Goal: Communication & Community: Participate in discussion

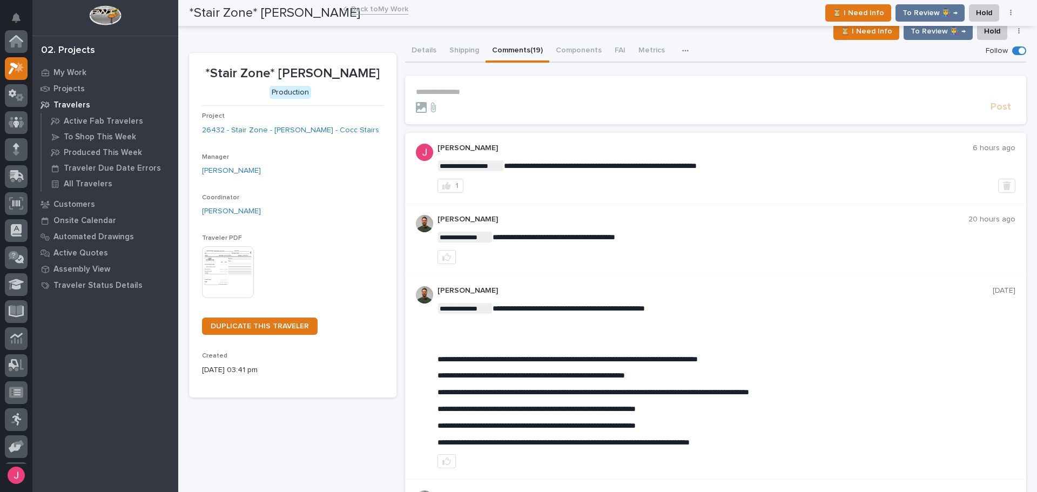
scroll to position [27, 0]
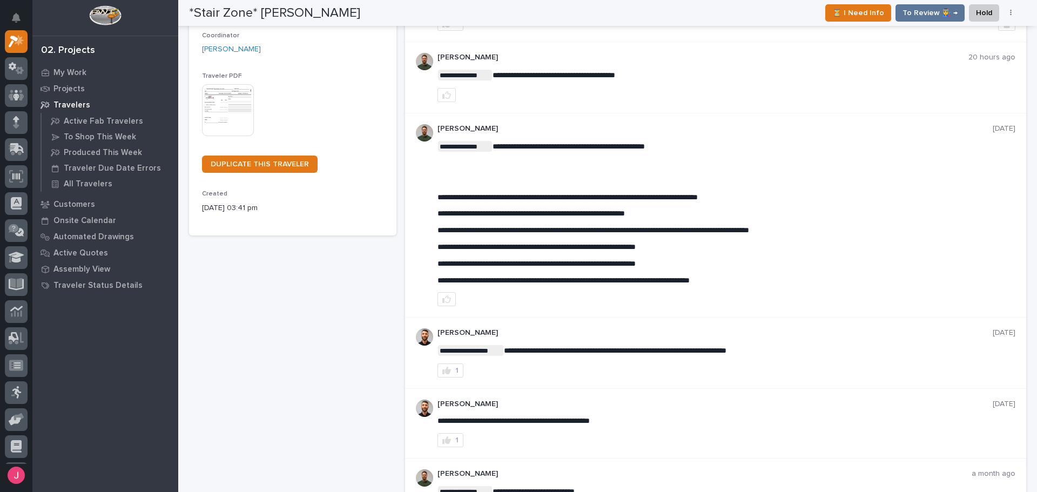
click at [516, 18] on div "*Stair Zone* Steven Bartley - Stair ⏳ I Need Info To Review 👨‍🏭 → Hold Cancel C…" at bounding box center [603, 13] width 829 height 26
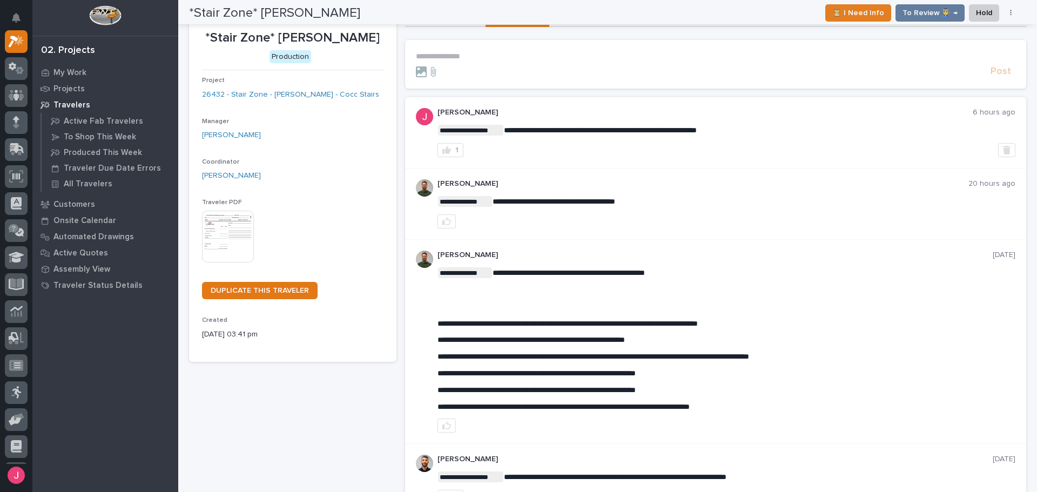
scroll to position [0, 0]
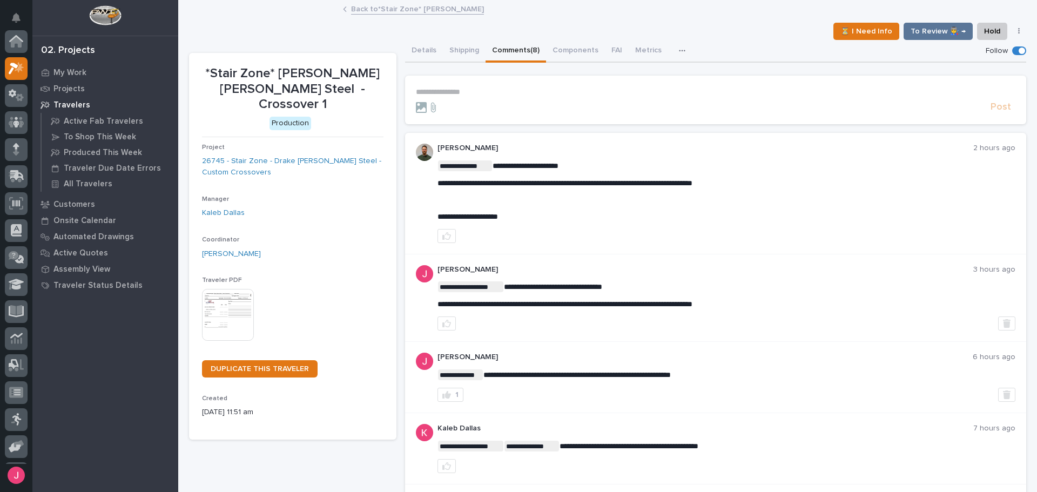
scroll to position [27, 0]
click at [710, 41] on div "Details Shipping Comments (8) Components FAI Metrics Schedule" at bounding box center [716, 51] width 622 height 23
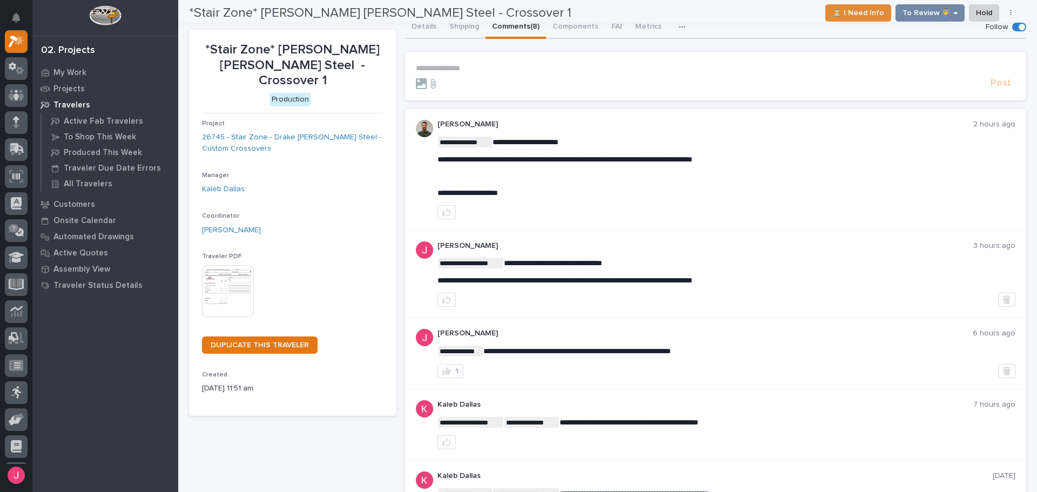
scroll to position [0, 0]
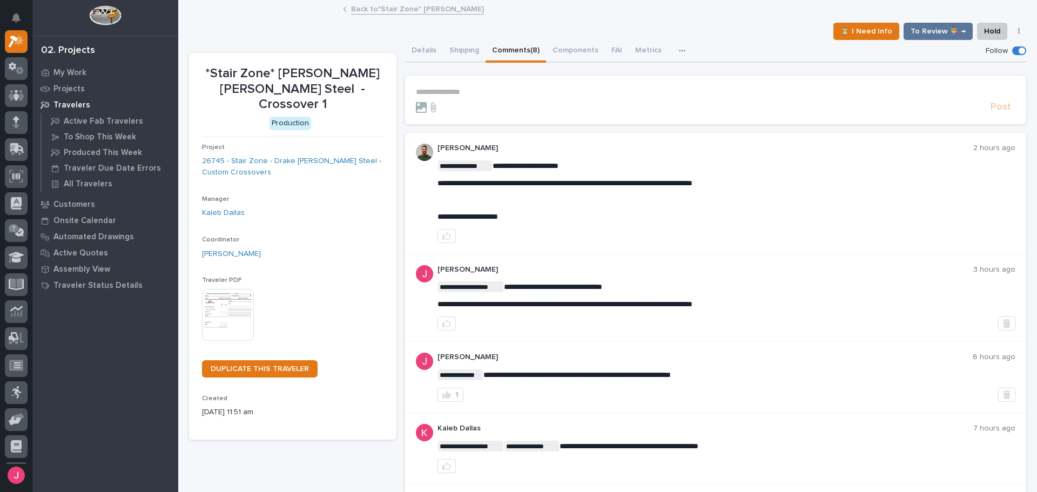
click at [729, 24] on div "⏳ I Need Info To Review 👨‍🏭 → Hold Cancel Change Traveler Type Regenerate PDF G…" at bounding box center [607, 31] width 837 height 17
click at [725, 23] on div "⏳ I Need Info To Review 👨‍🏭 → Hold Cancel Change Traveler Type Regenerate PDF G…" at bounding box center [607, 31] width 837 height 17
click at [742, 31] on div "⏳ I Need Info To Review 👨‍🏭 → Hold Cancel Change Traveler Type Regenerate PDF G…" at bounding box center [607, 31] width 837 height 17
click at [747, 28] on div "⏳ I Need Info To Review 👨‍🏭 → Hold Cancel Change Traveler Type Regenerate PDF G…" at bounding box center [607, 31] width 837 height 17
click at [514, 95] on p "**********" at bounding box center [716, 92] width 600 height 9
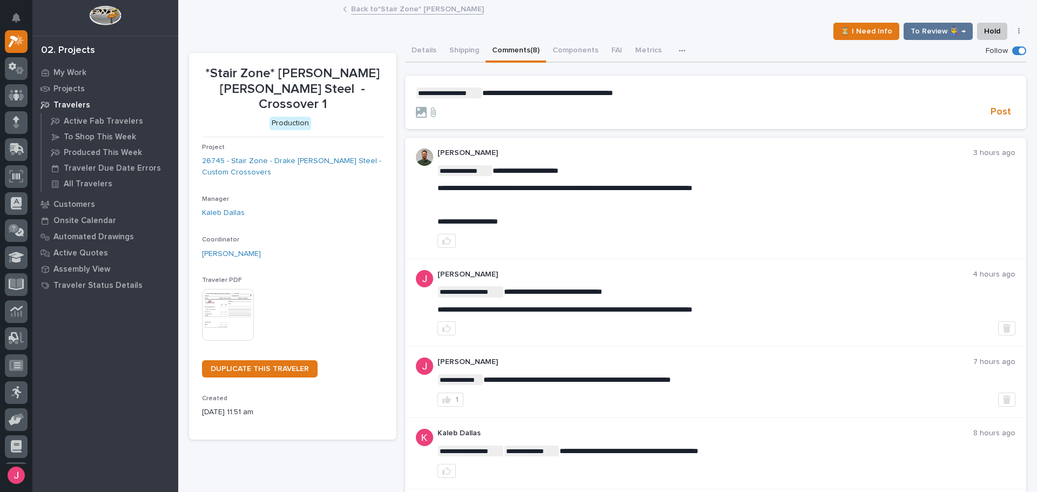
drag, startPoint x: 436, startPoint y: 186, endPoint x: 734, endPoint y: 178, distance: 297.8
drag, startPoint x: 762, startPoint y: 185, endPoint x: 435, endPoint y: 193, distance: 326.9
click at [438, 193] on p "**********" at bounding box center [727, 188] width 579 height 9
copy span "**********"
click at [682, 97] on p "**********" at bounding box center [716, 93] width 600 height 11
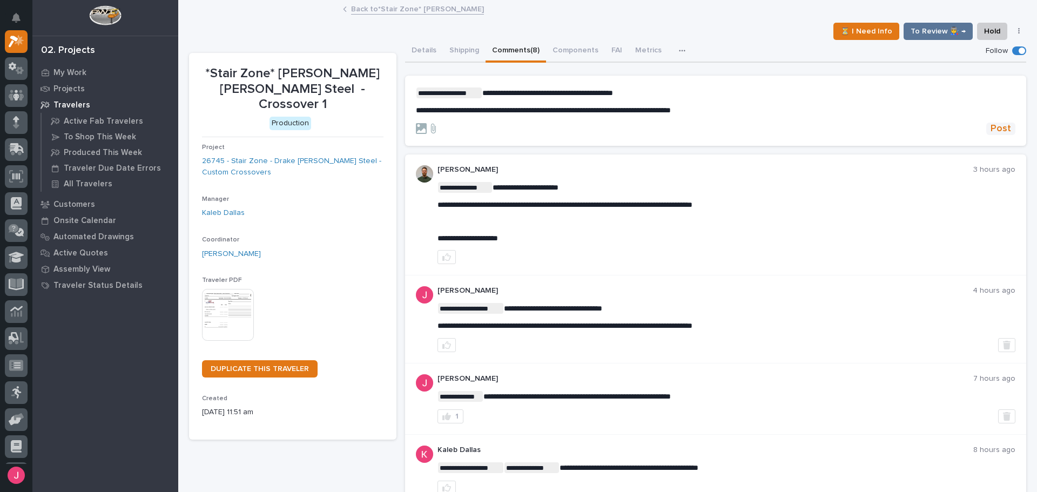
click at [1001, 125] on span "Post" at bounding box center [1001, 129] width 21 height 12
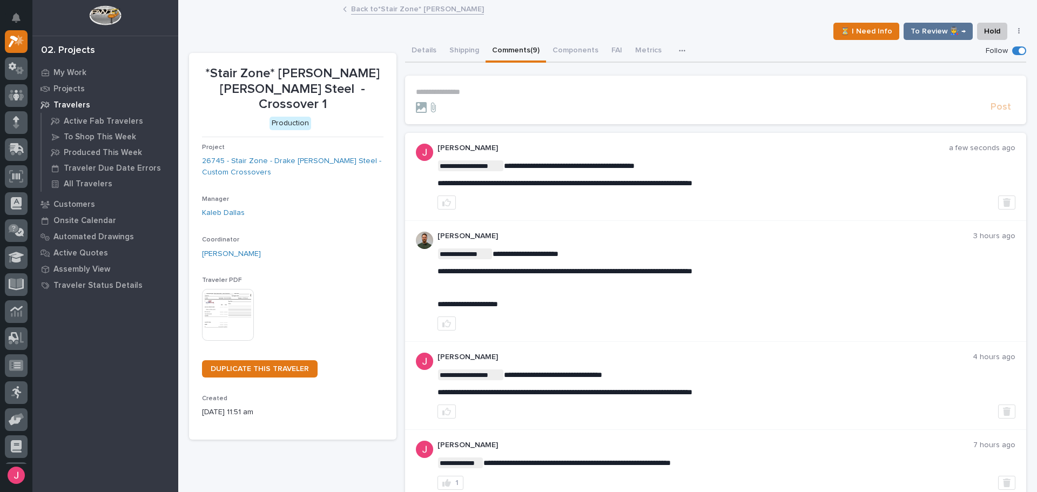
click at [449, 6] on link "Back to *Stair Zone* Steven Bartley - Stair" at bounding box center [417, 8] width 133 height 12
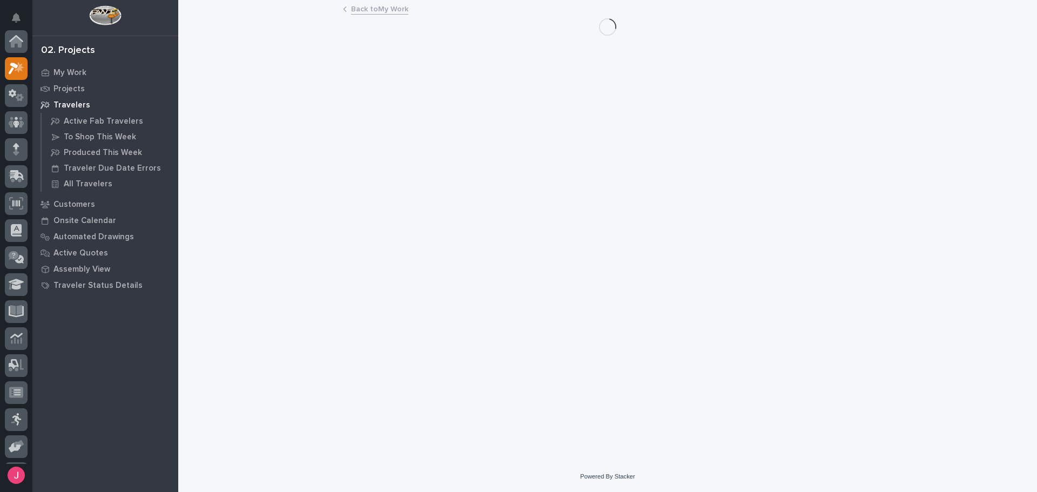
scroll to position [27, 0]
click at [388, 9] on link "Back to My Work" at bounding box center [379, 8] width 57 height 12
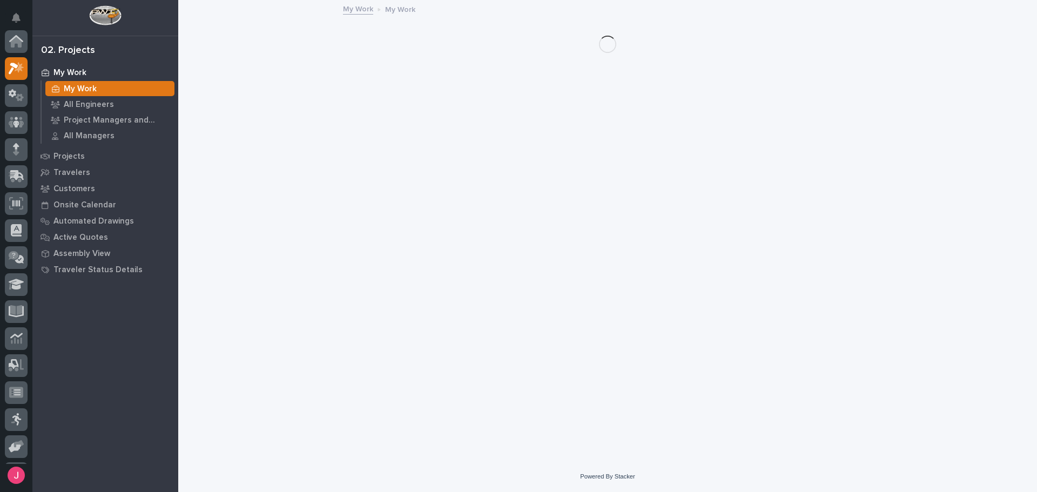
scroll to position [27, 0]
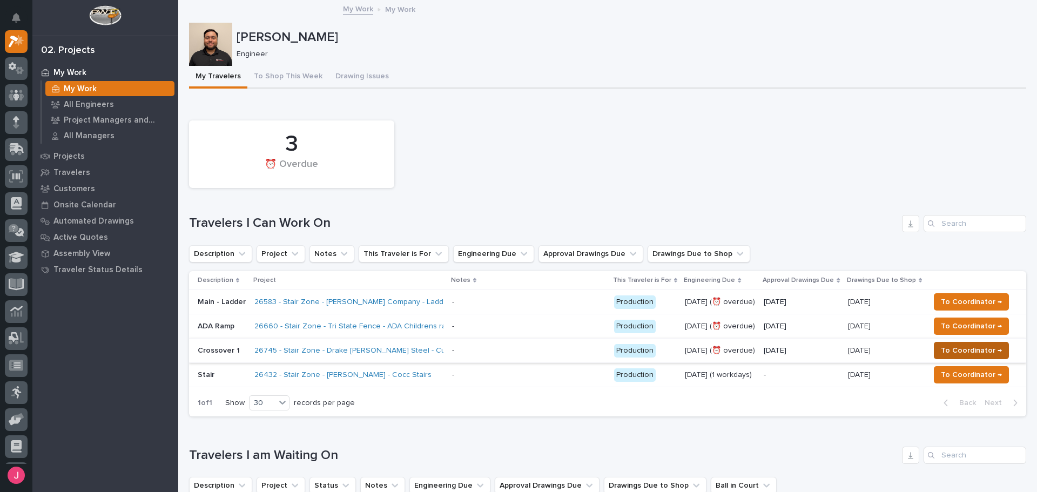
click at [947, 352] on span "To Coordinator →" at bounding box center [971, 350] width 61 height 13
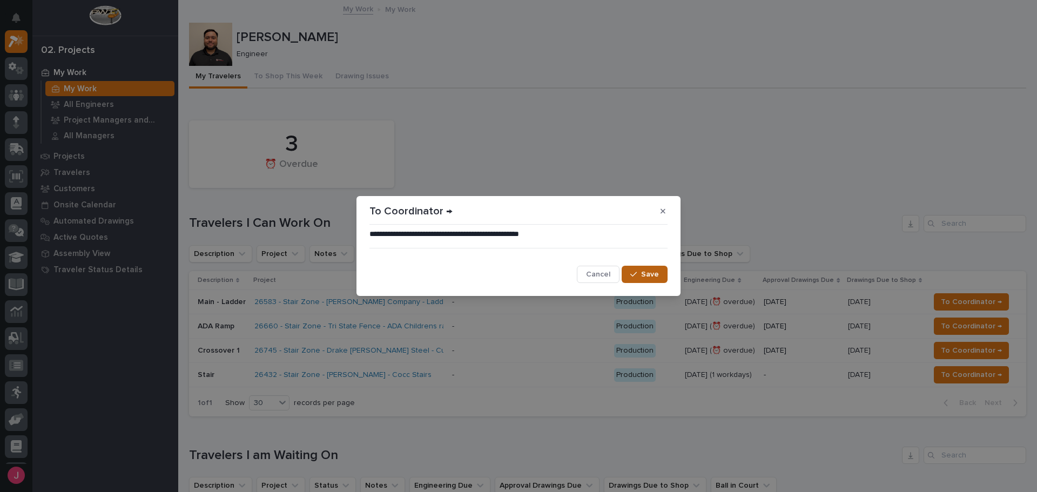
click at [641, 275] on div "button" at bounding box center [635, 275] width 11 height 8
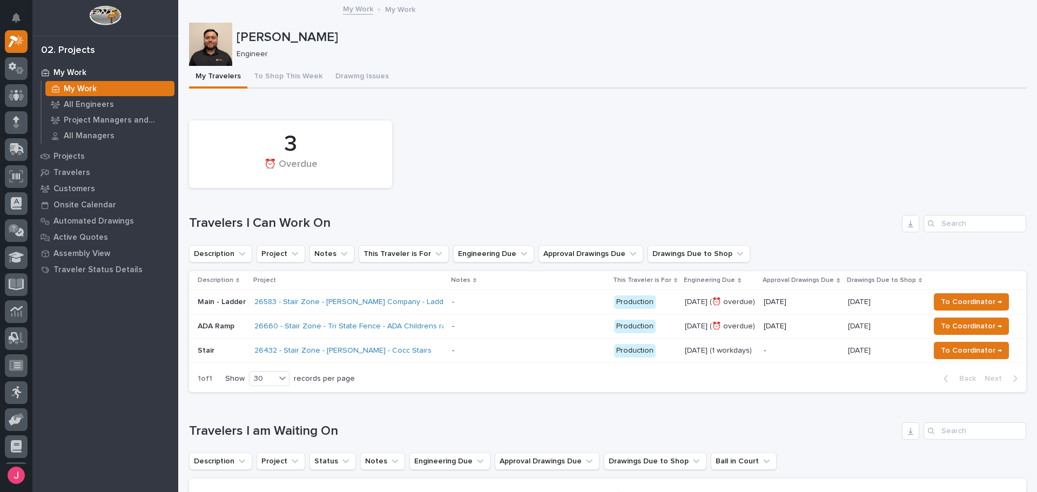
drag, startPoint x: 483, startPoint y: 156, endPoint x: 489, endPoint y: 150, distance: 9.2
click at [488, 153] on div "3 ⏰ Overdue" at bounding box center [608, 154] width 848 height 78
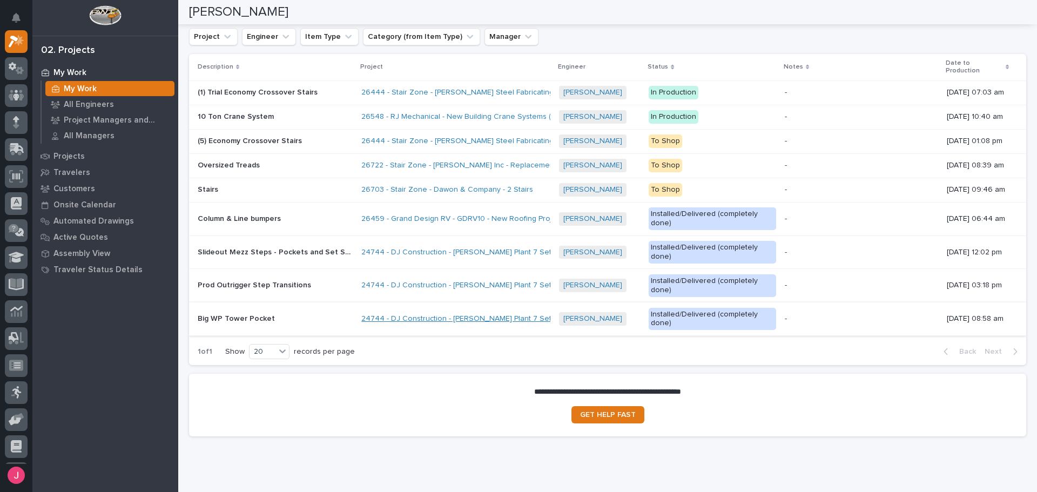
scroll to position [0, 0]
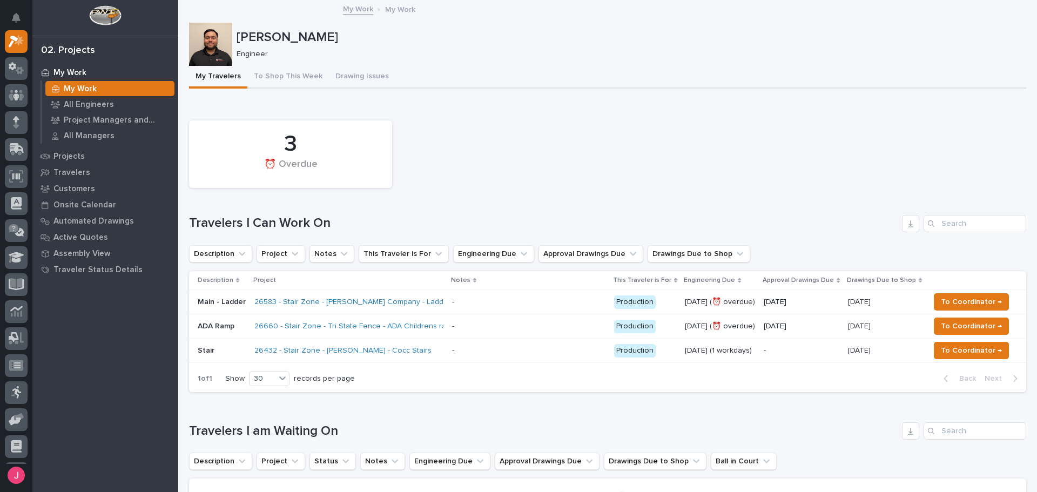
click at [619, 55] on p "Engineer" at bounding box center [627, 54] width 781 height 9
click at [612, 167] on div "3 ⏰ Overdue" at bounding box center [608, 154] width 848 height 78
drag, startPoint x: 536, startPoint y: 9, endPoint x: 541, endPoint y: 14, distance: 6.9
click at [537, 10] on div "My Work My Work" at bounding box center [608, 9] width 540 height 15
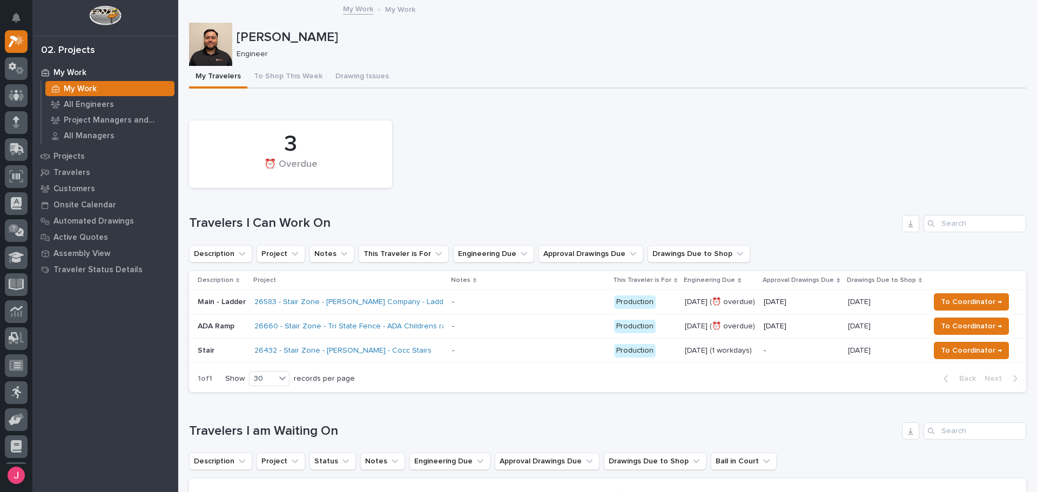
click at [472, 347] on p at bounding box center [528, 350] width 153 height 9
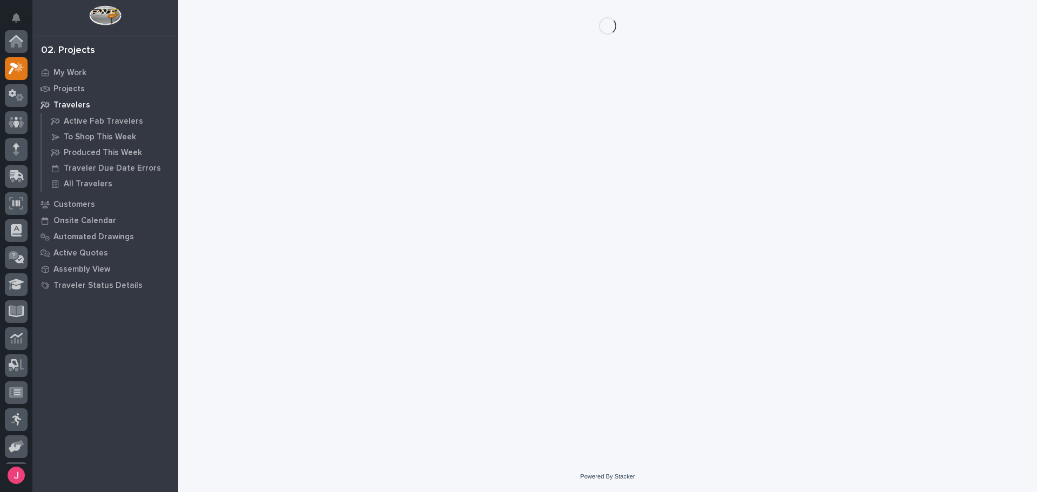
scroll to position [27, 0]
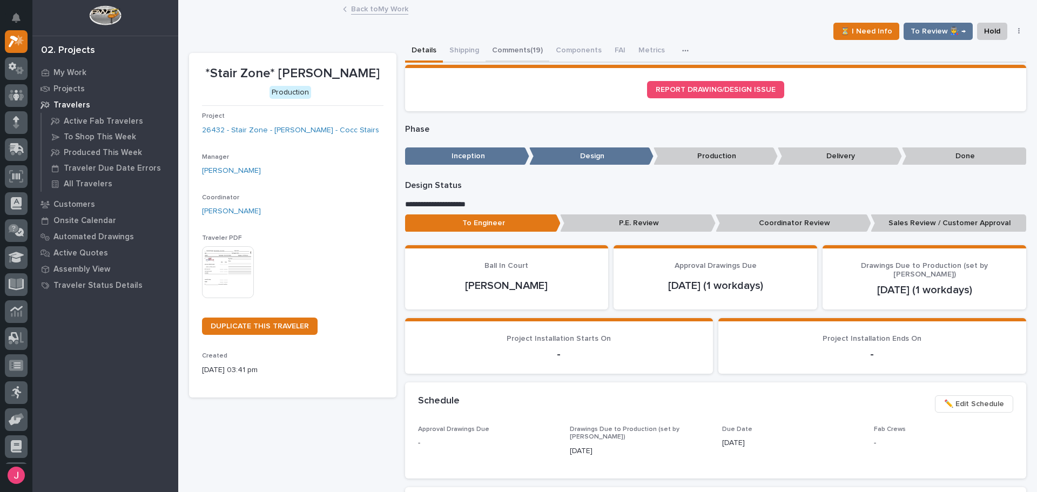
drag, startPoint x: 514, startPoint y: 53, endPoint x: 511, endPoint y: 80, distance: 27.2
click at [514, 53] on button "Comments (19)" at bounding box center [518, 51] width 64 height 23
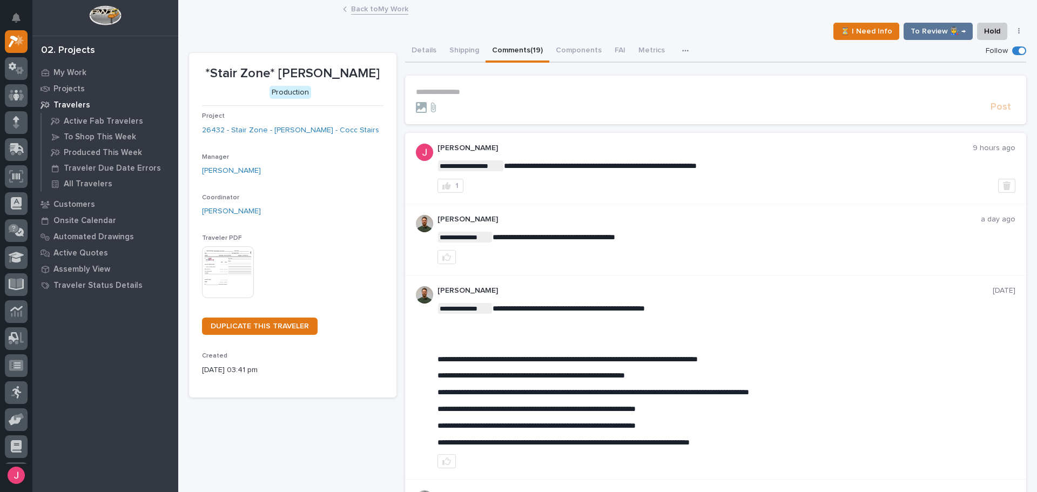
click at [499, 88] on p "**********" at bounding box center [716, 92] width 600 height 9
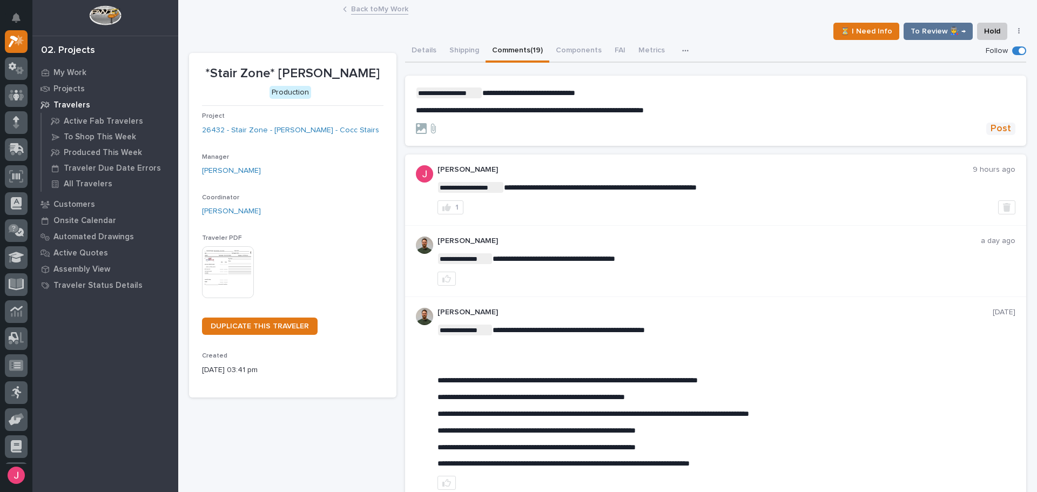
click at [998, 127] on span "Post" at bounding box center [1001, 129] width 21 height 12
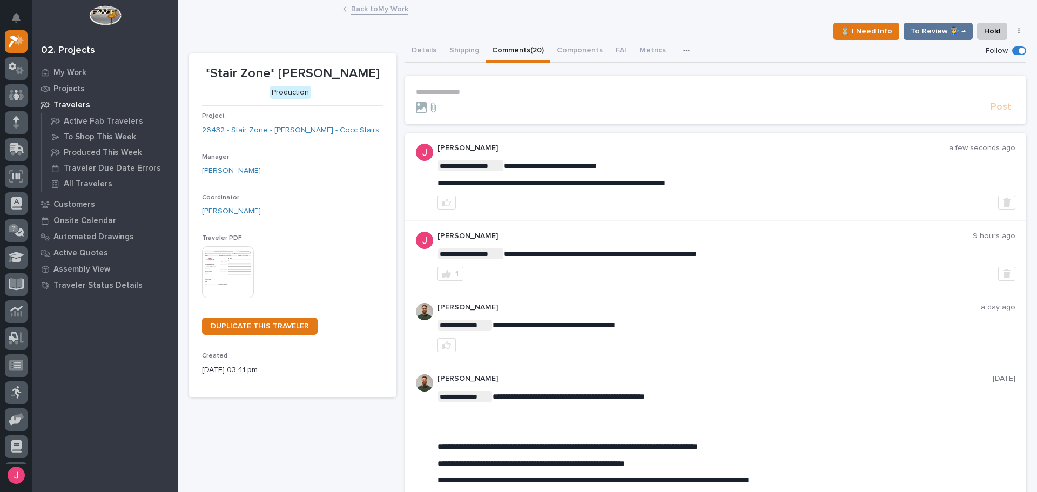
click at [368, 8] on link "Back to My Work" at bounding box center [379, 8] width 57 height 12
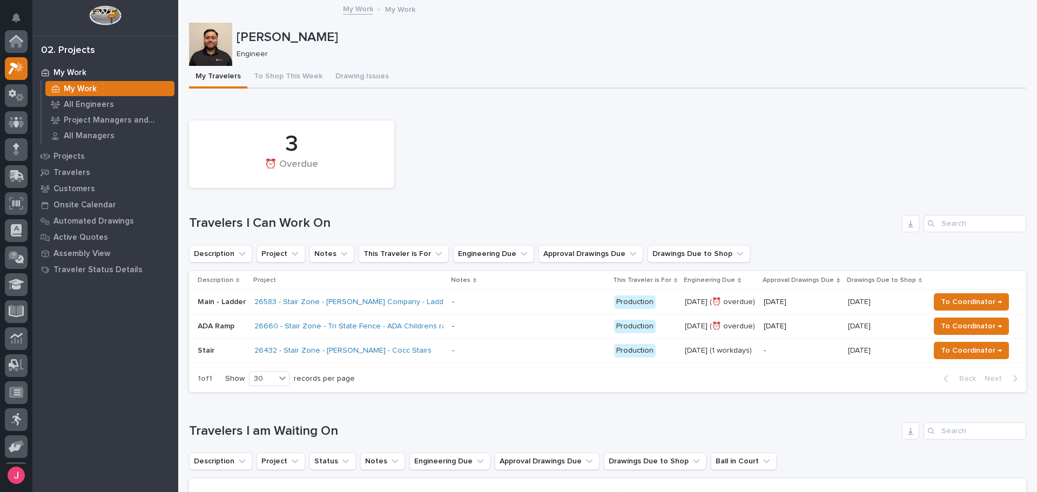
scroll to position [27, 0]
click at [969, 353] on span "To Coordinator →" at bounding box center [971, 350] width 61 height 13
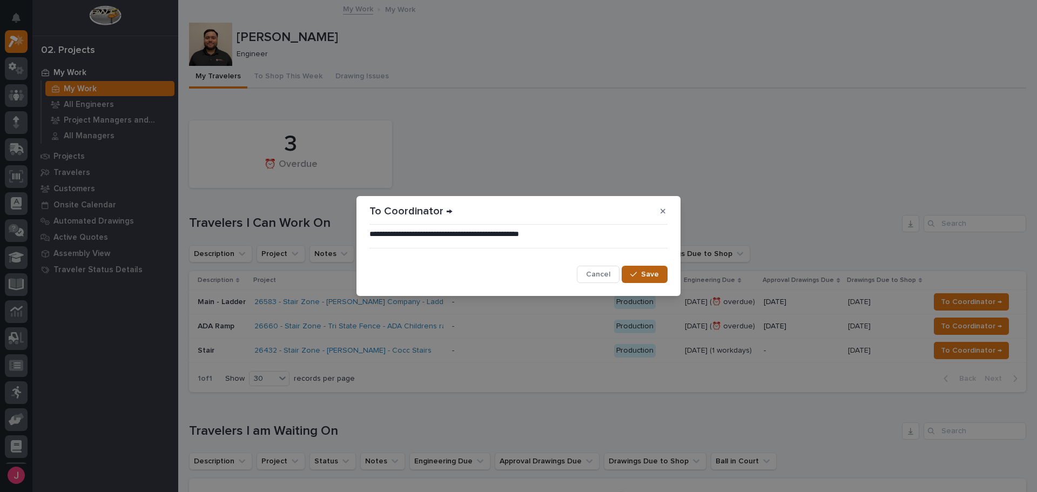
click at [652, 278] on span "Save" at bounding box center [650, 275] width 18 height 10
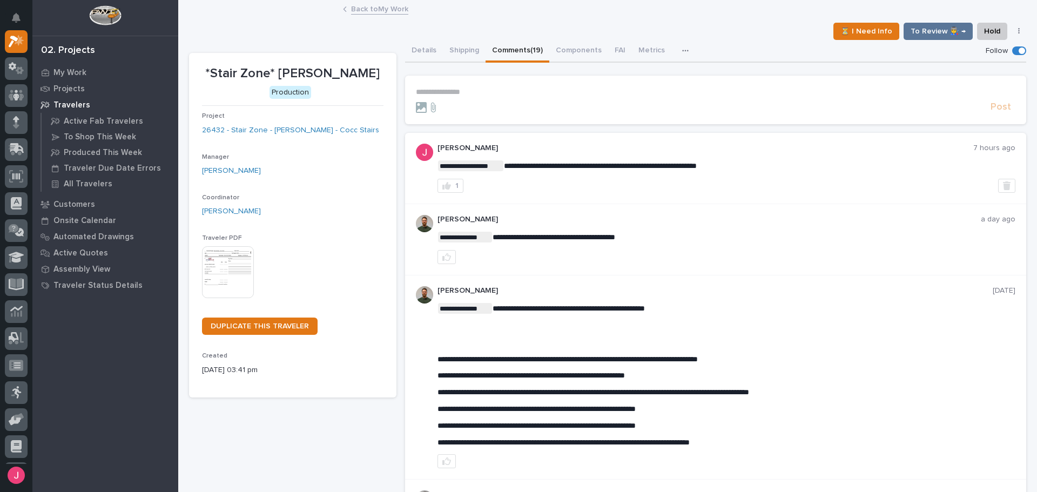
click at [377, 14] on link "Back to My Work" at bounding box center [379, 8] width 57 height 12
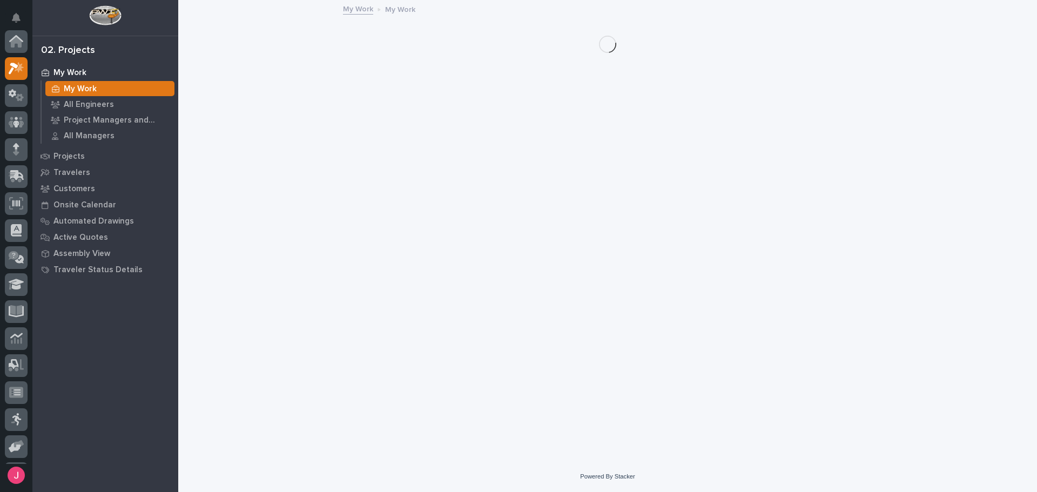
scroll to position [27, 0]
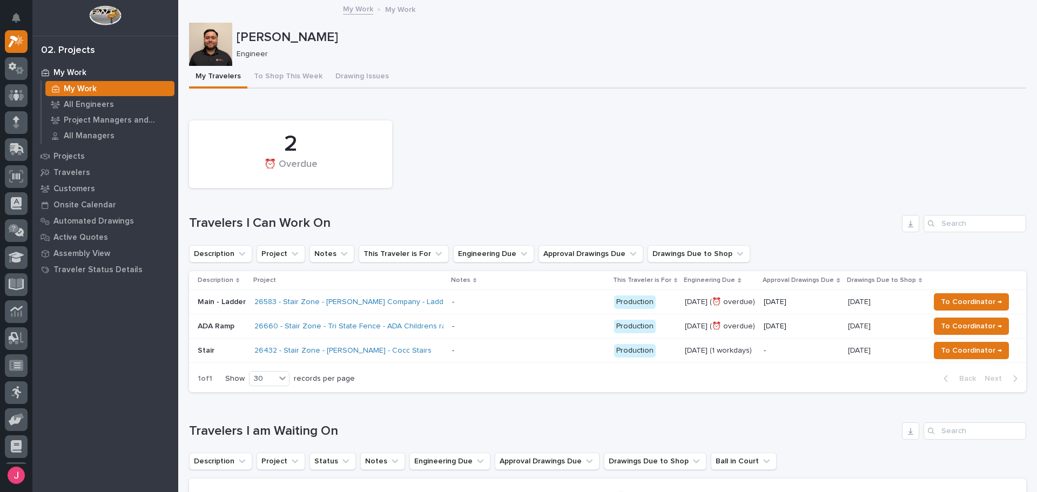
click at [444, 23] on div "Josh Nakasone Engineer" at bounding box center [607, 44] width 837 height 43
click at [521, 120] on div "2 ⏰ Overdue" at bounding box center [608, 154] width 848 height 78
click at [476, 206] on div "2 ⏰ Overdue Travelers I Can Work On Description Project Notes This Traveler is …" at bounding box center [607, 254] width 837 height 278
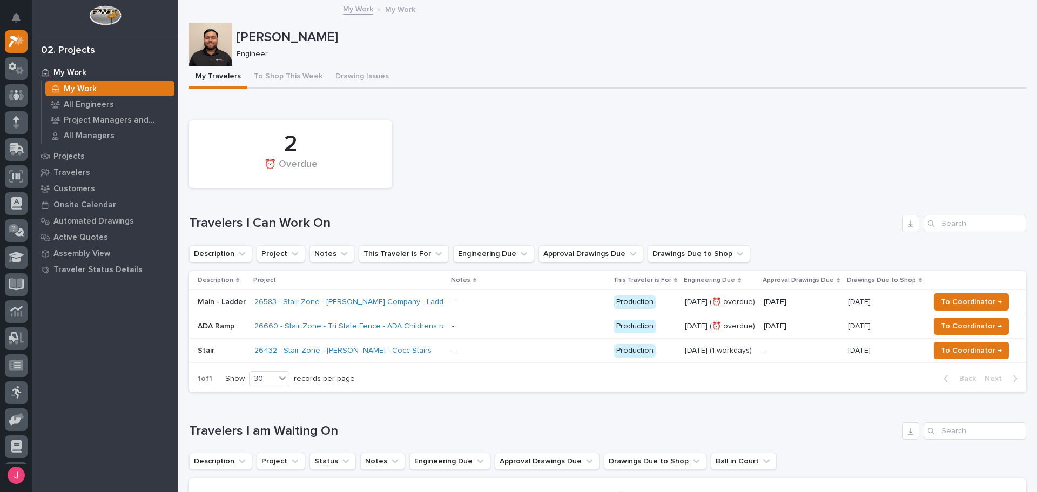
click at [542, 143] on div "2 ⏰ Overdue" at bounding box center [608, 154] width 848 height 78
click at [542, 146] on div "2 ⏰ Overdue" at bounding box center [608, 154] width 848 height 78
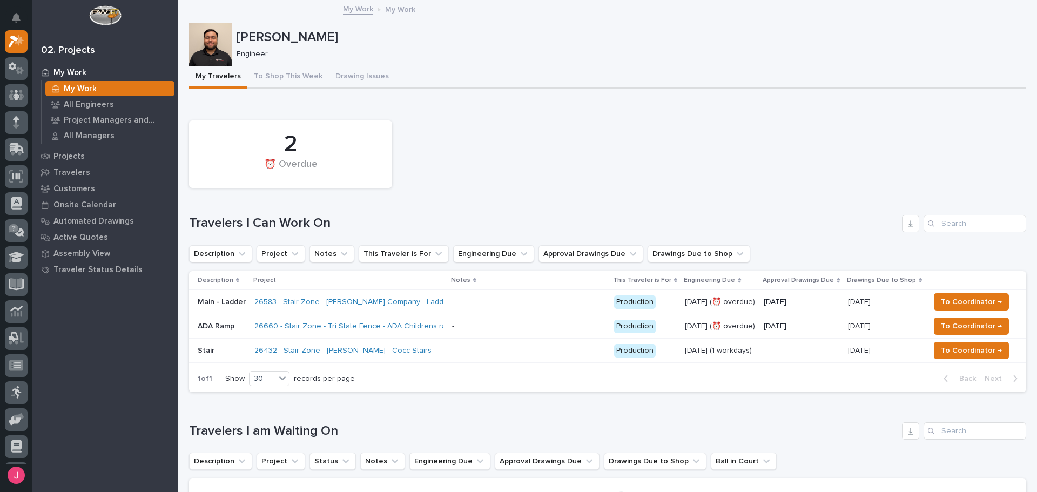
click at [471, 164] on div "2 ⏰ Overdue" at bounding box center [608, 154] width 848 height 78
click at [635, 137] on div "2 ⏰ Overdue" at bounding box center [608, 154] width 848 height 78
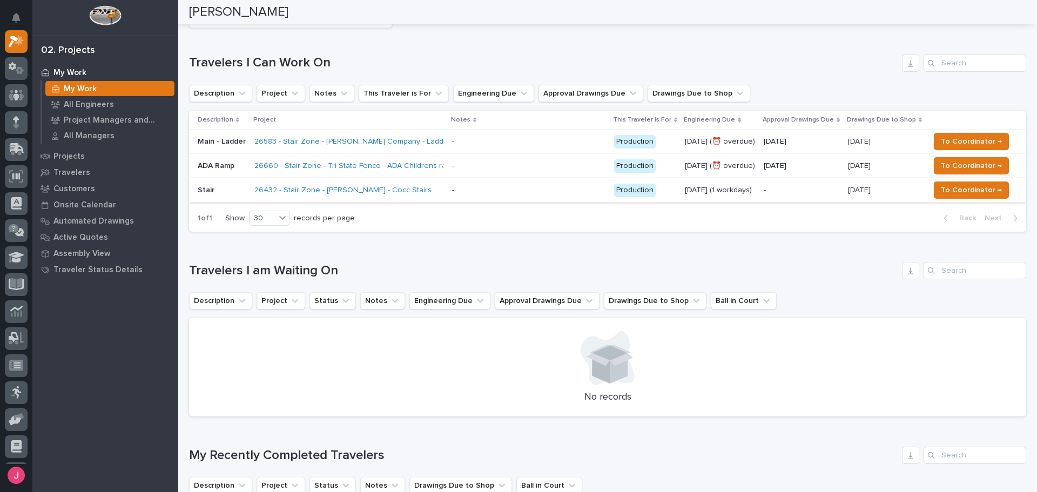
scroll to position [106, 0]
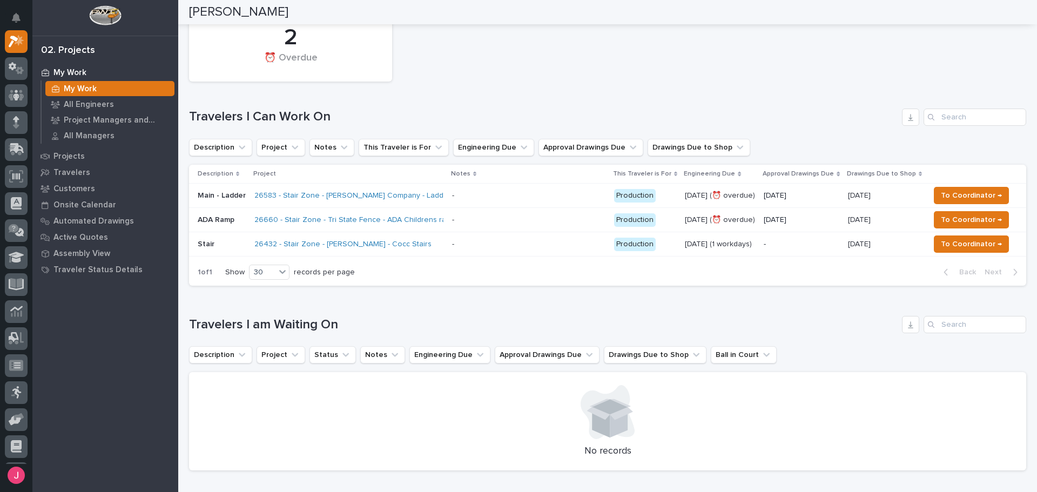
click at [469, 249] on p at bounding box center [528, 244] width 153 height 9
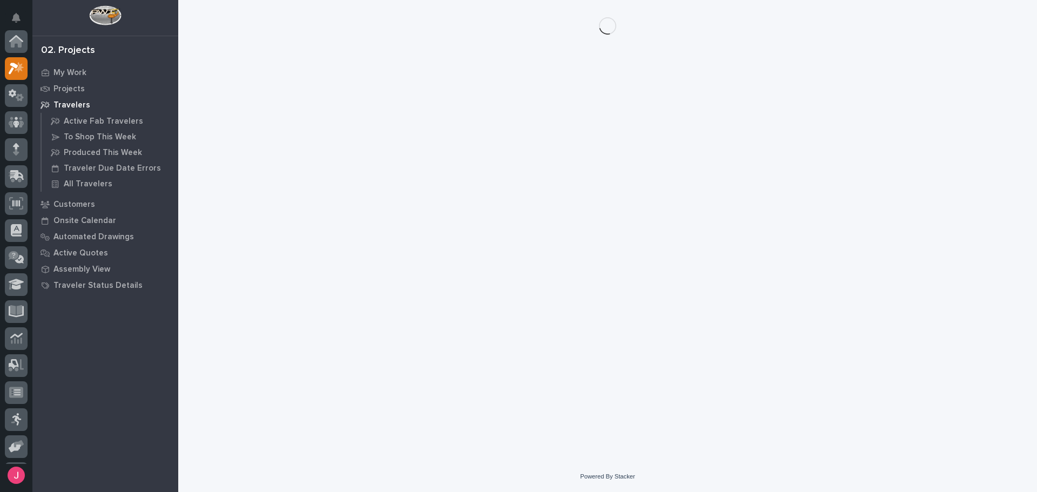
scroll to position [27, 0]
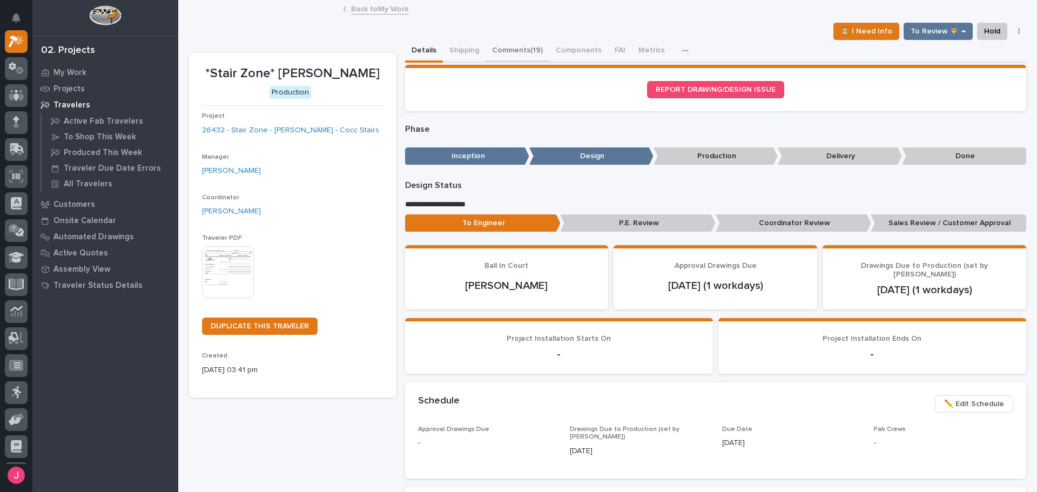
click at [509, 53] on button "Comments (19)" at bounding box center [518, 51] width 64 height 23
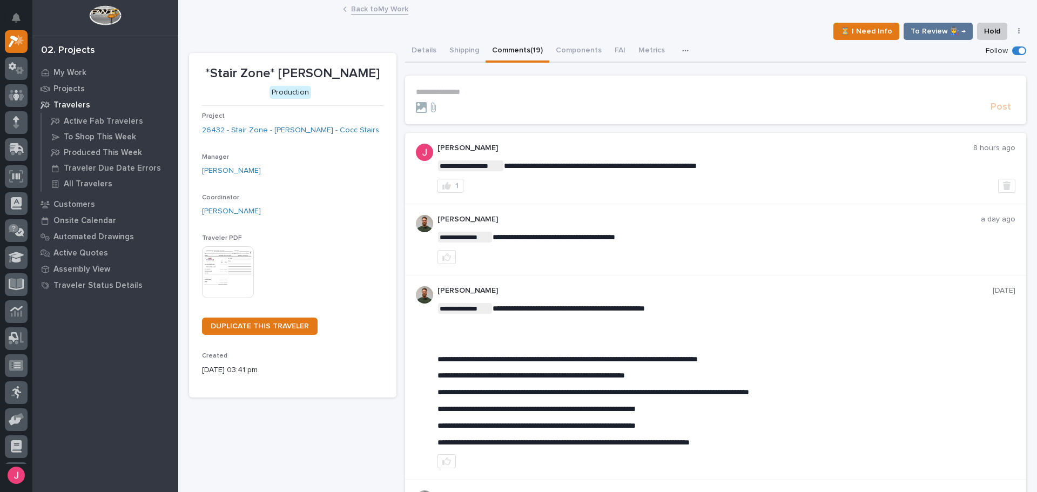
click at [517, 91] on p "**********" at bounding box center [716, 92] width 600 height 9
